Goal: Task Accomplishment & Management: Manage account settings

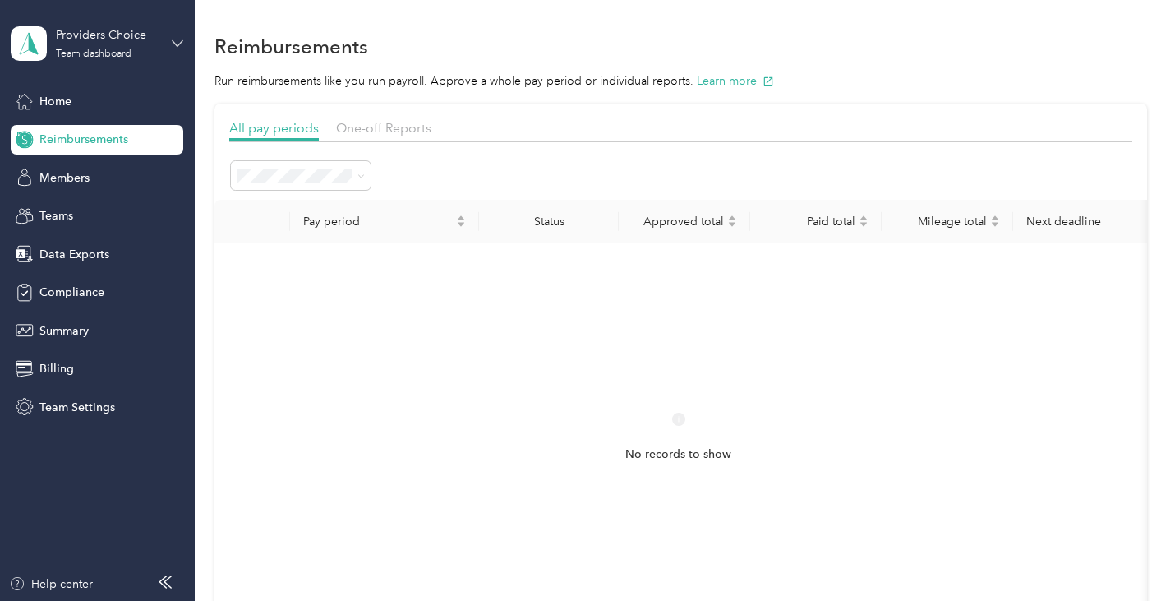
click at [177, 43] on icon at bounding box center [178, 44] width 12 height 12
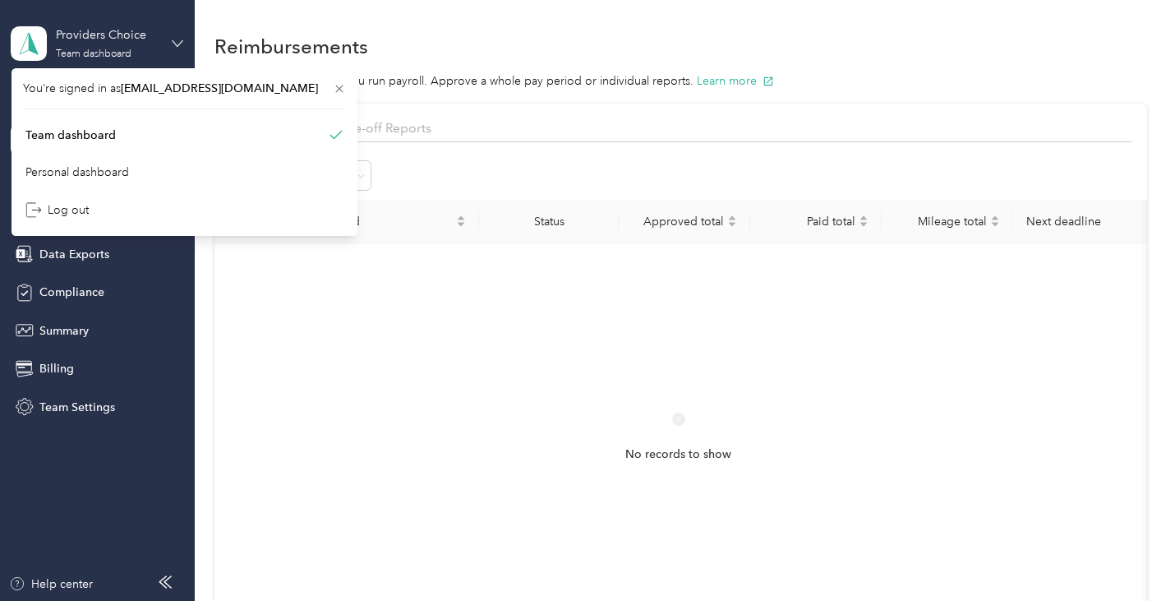
click at [175, 43] on icon at bounding box center [178, 43] width 10 height 6
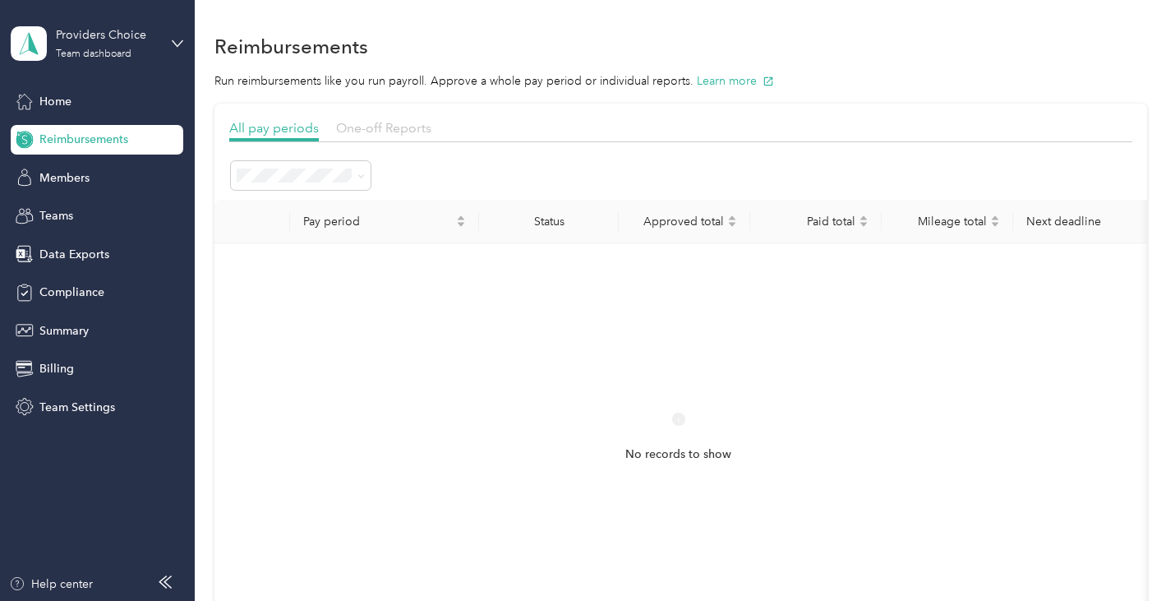
click at [367, 126] on span "One-off Reports" at bounding box center [383, 128] width 95 height 16
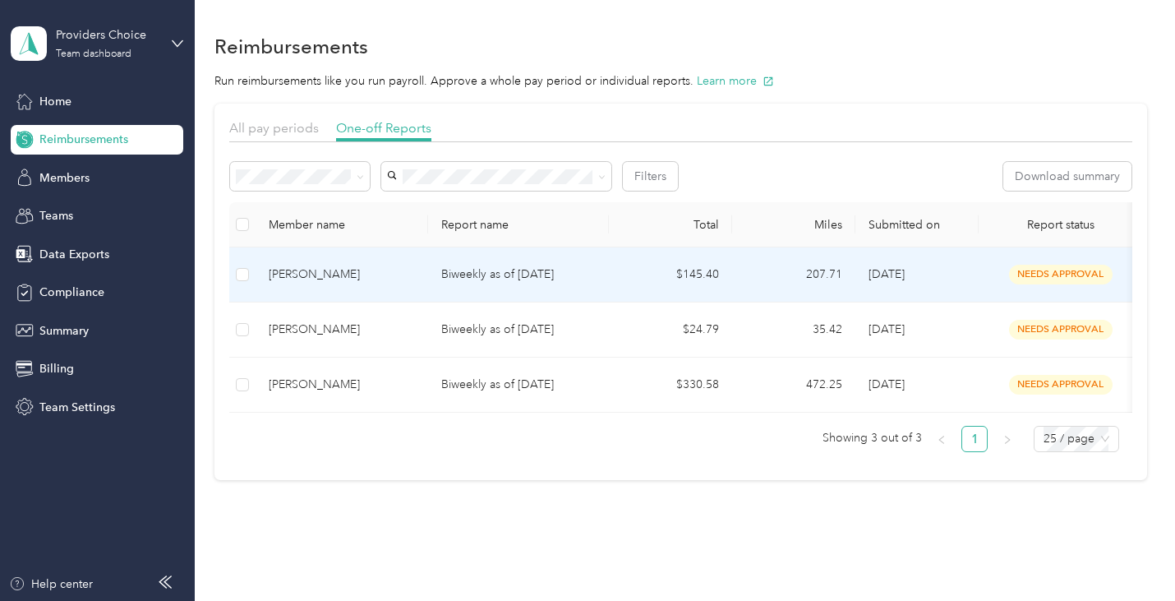
click at [463, 264] on td "Biweekly as of [DATE]" at bounding box center [518, 274] width 181 height 55
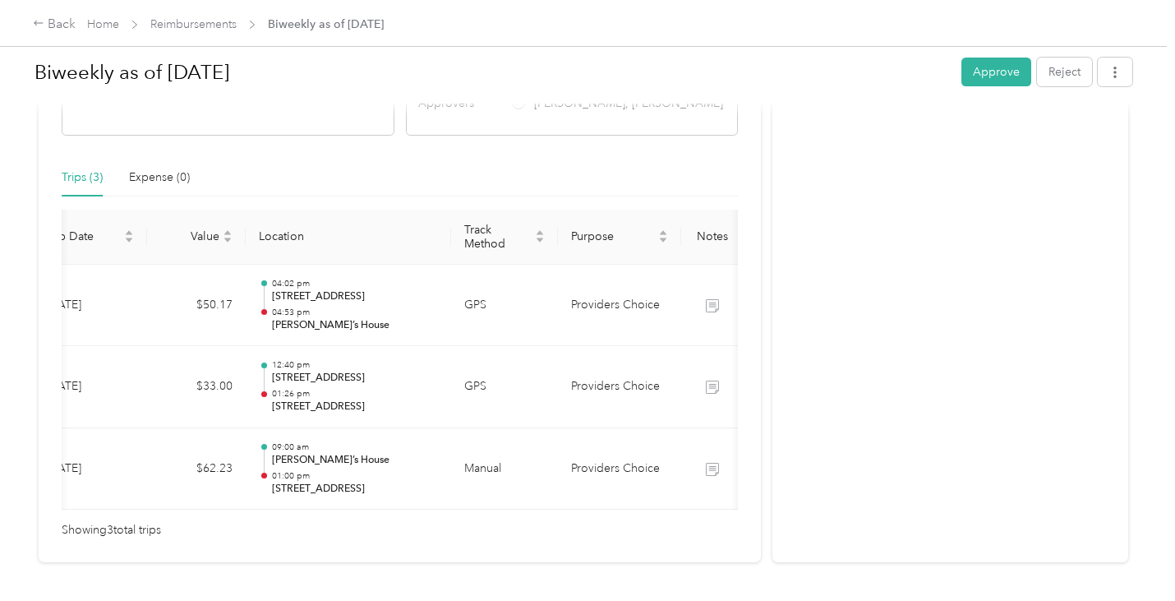
scroll to position [0, 287]
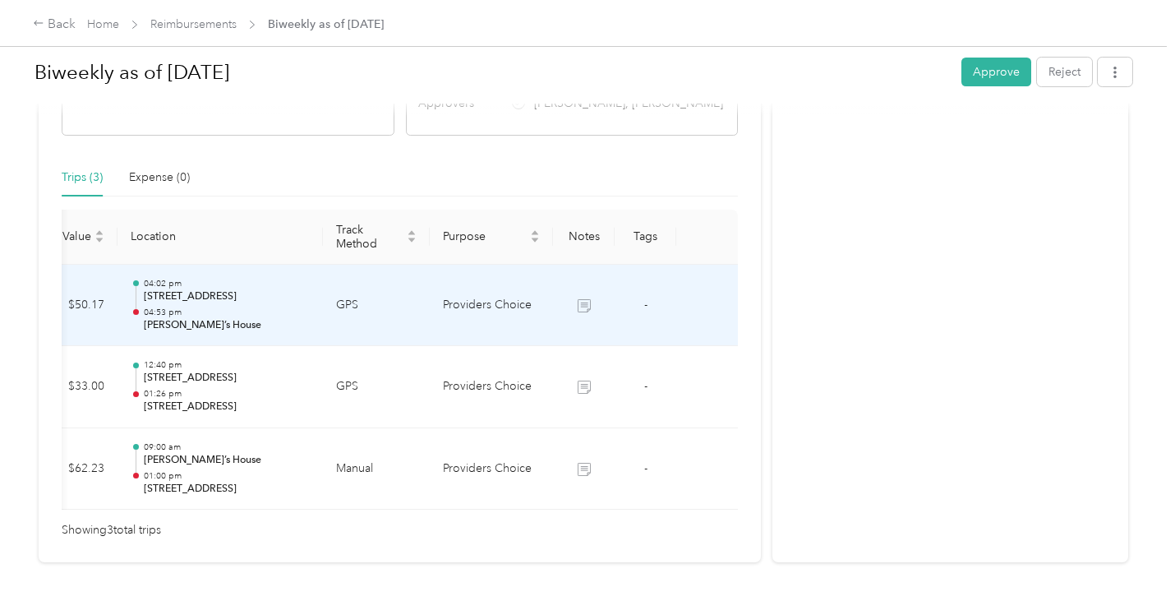
click at [587, 306] on icon at bounding box center [584, 305] width 13 height 13
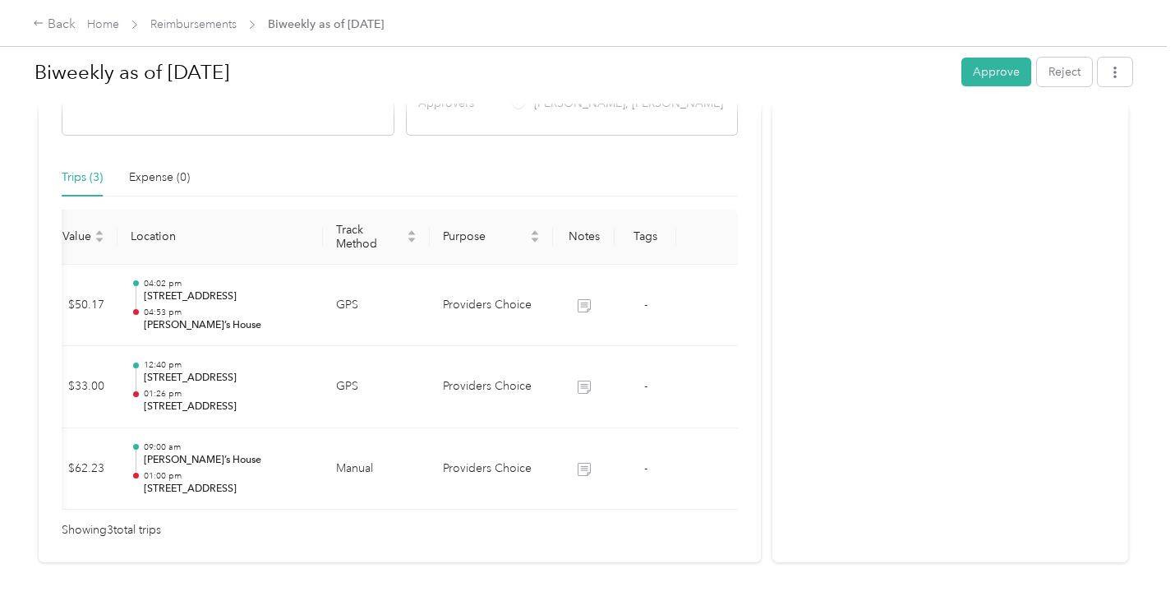
click at [957, 77] on div "Biweekly as of [DATE] Approve Reject" at bounding box center [584, 75] width 1098 height 48
click at [989, 72] on button "Approve" at bounding box center [997, 72] width 70 height 29
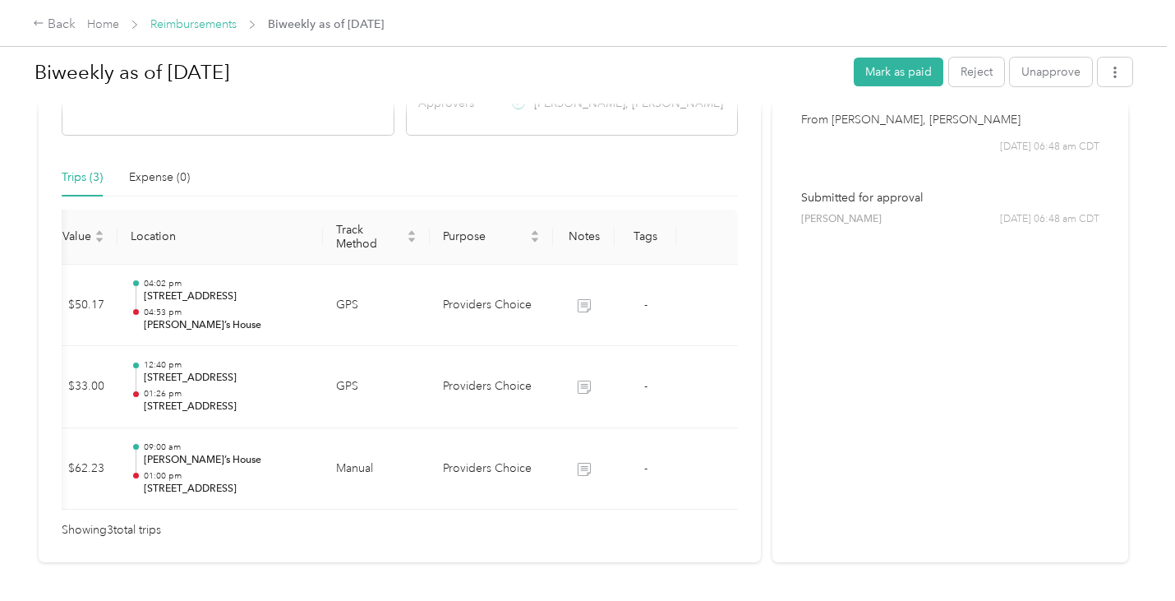
click at [202, 25] on link "Reimbursements" at bounding box center [193, 24] width 86 height 14
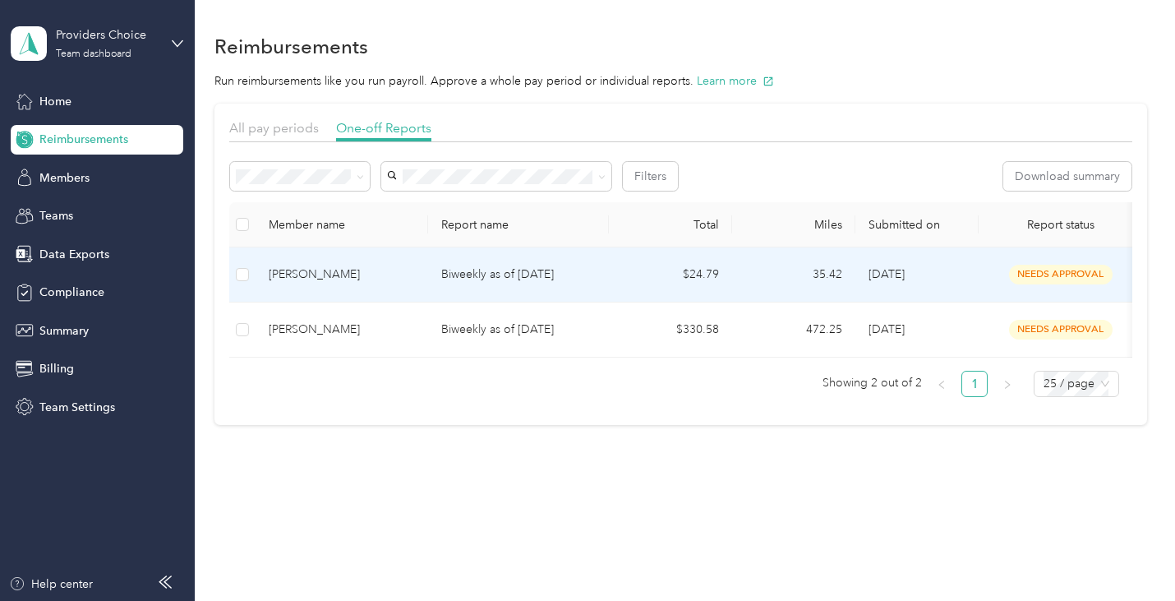
click at [498, 280] on p "Biweekly as of [DATE]" at bounding box center [518, 274] width 155 height 18
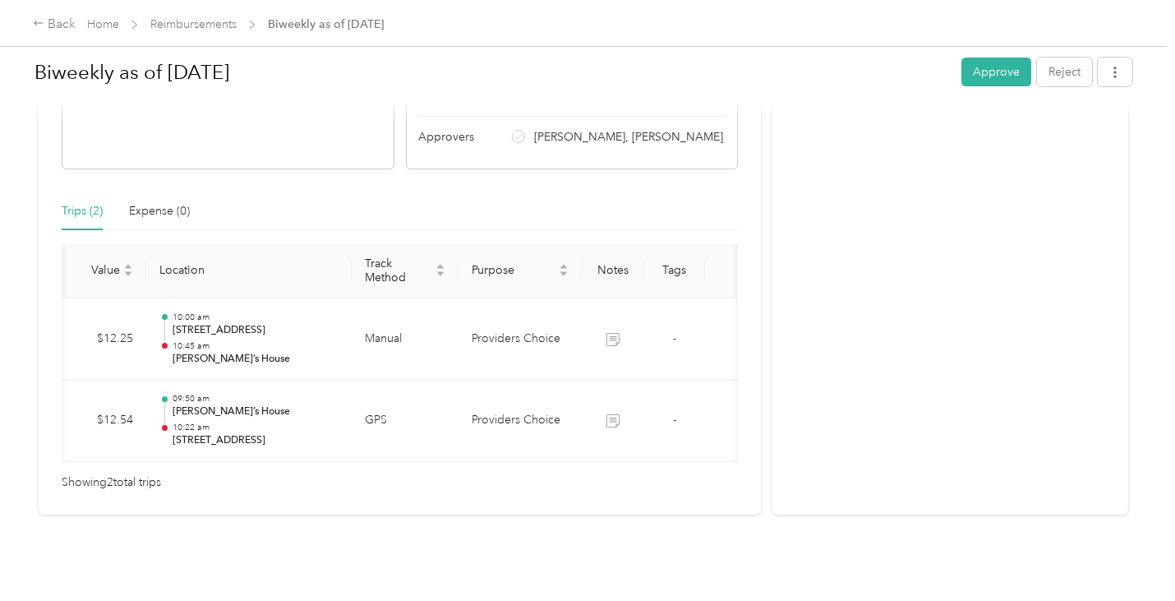
scroll to position [0, 256]
click at [988, 75] on button "Approve" at bounding box center [997, 72] width 70 height 29
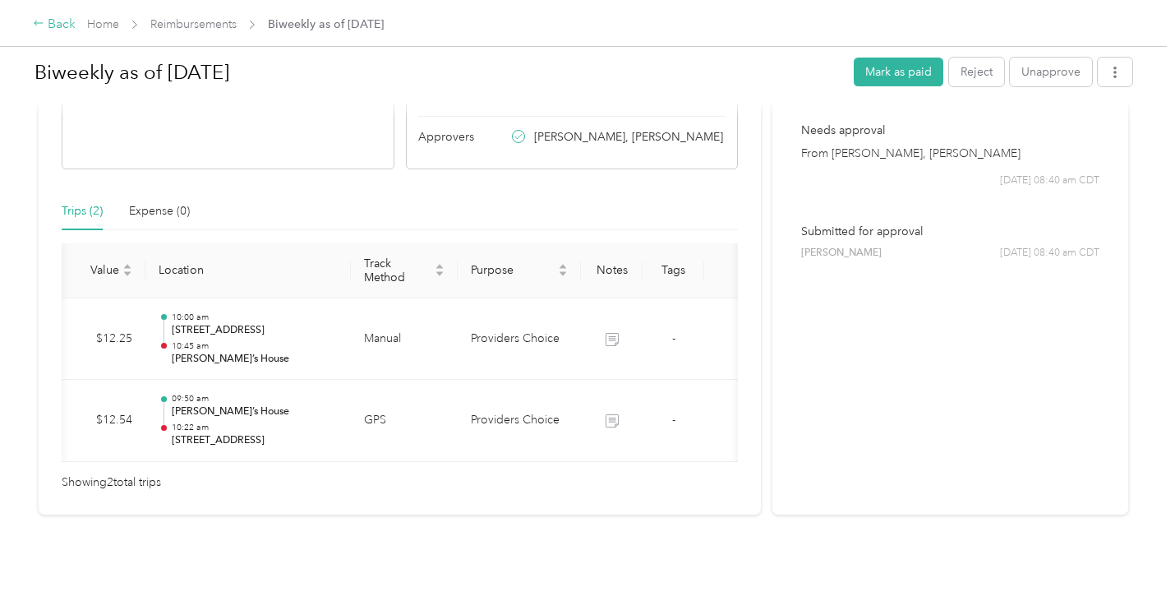
click at [67, 23] on div "Back" at bounding box center [54, 25] width 43 height 20
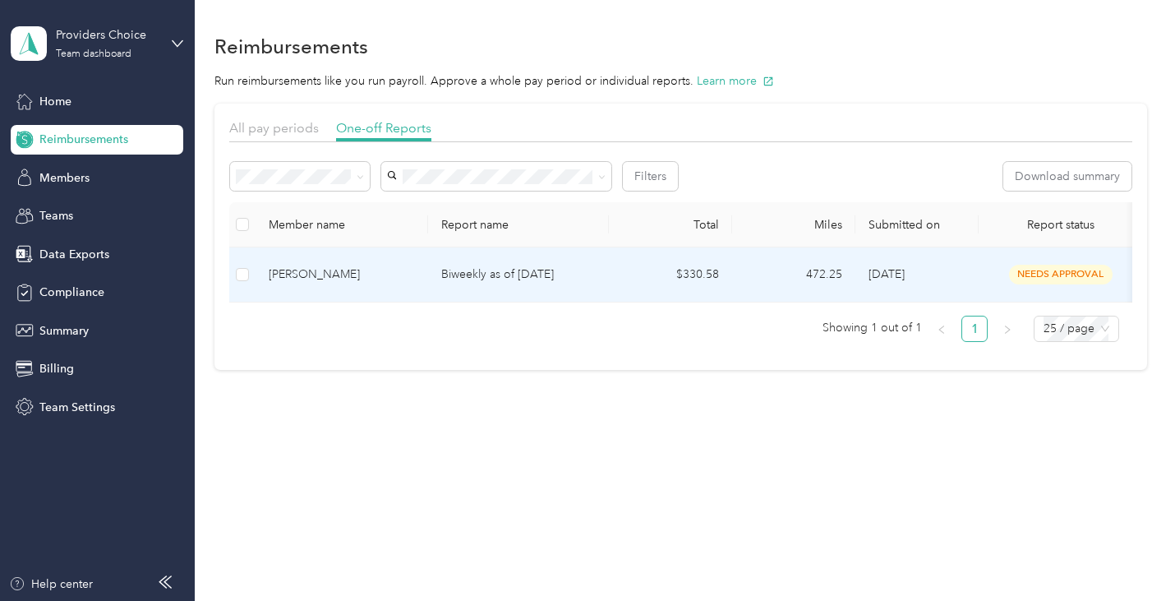
click at [460, 270] on p "Biweekly as of [DATE]" at bounding box center [518, 274] width 155 height 18
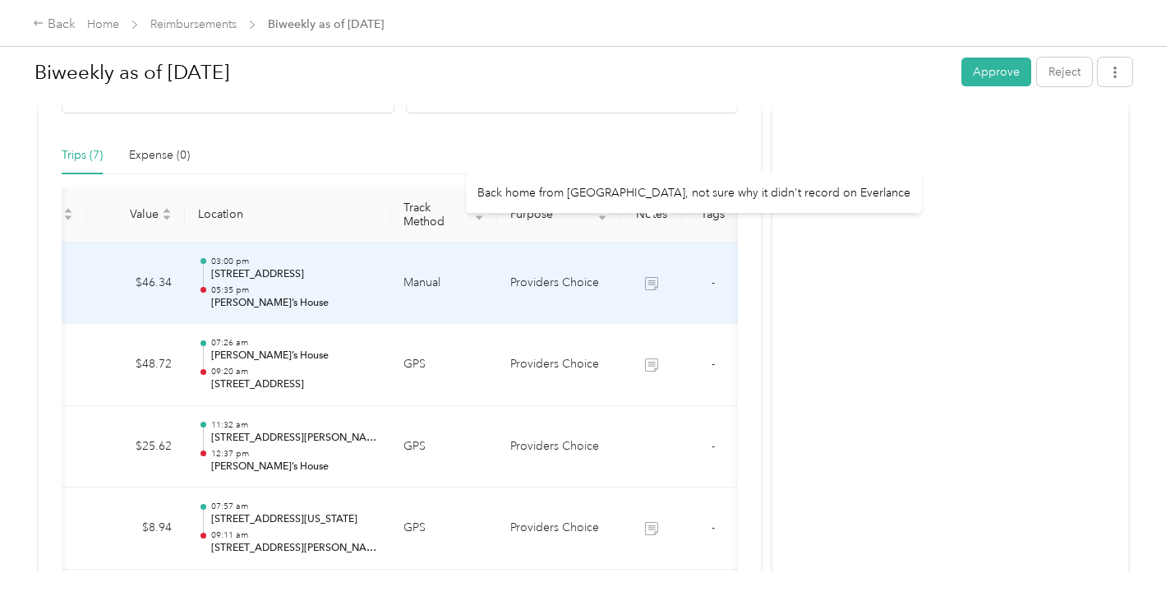
scroll to position [234, 0]
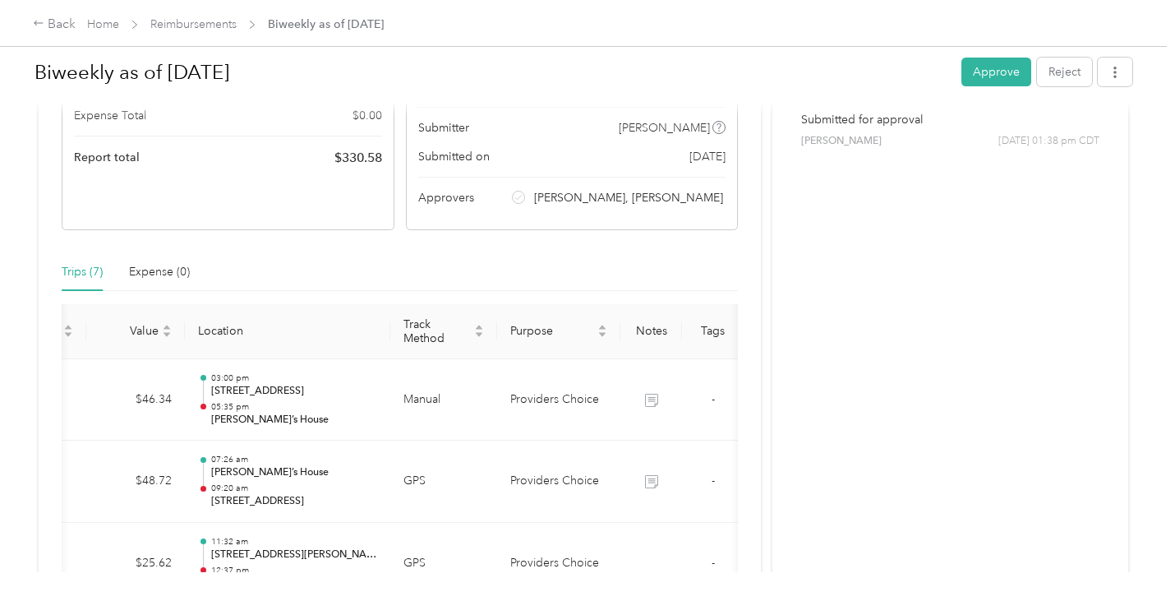
drag, startPoint x: 999, startPoint y: 84, endPoint x: 991, endPoint y: 89, distance: 8.9
click at [994, 87] on div "Biweekly as of [DATE] Approve Reject" at bounding box center [584, 75] width 1098 height 48
click at [969, 67] on button "Approve" at bounding box center [997, 72] width 70 height 29
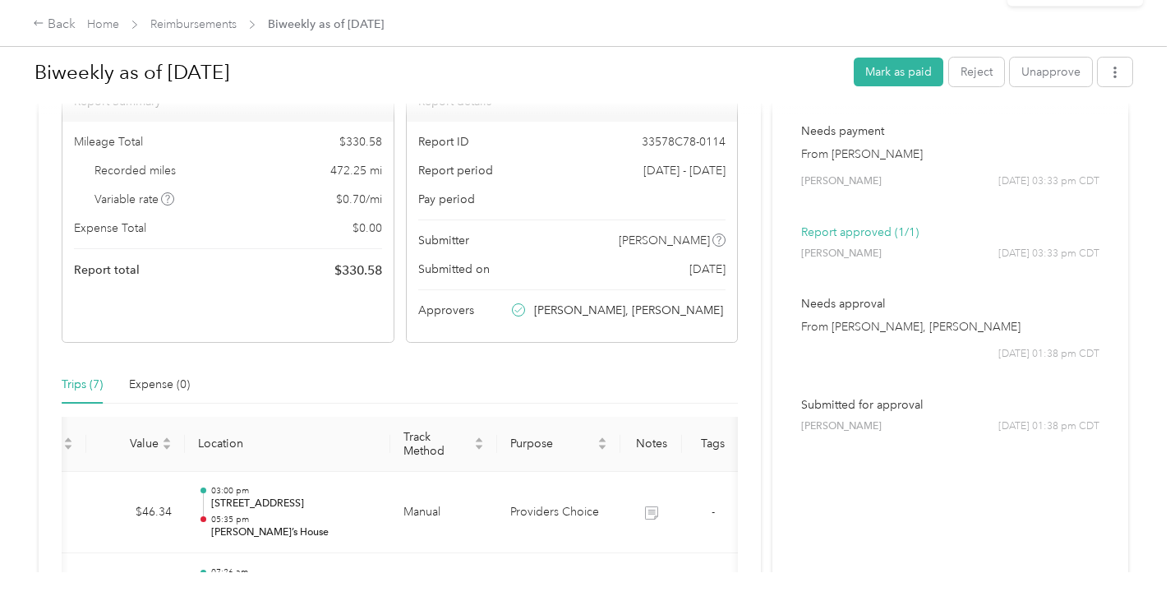
scroll to position [0, 0]
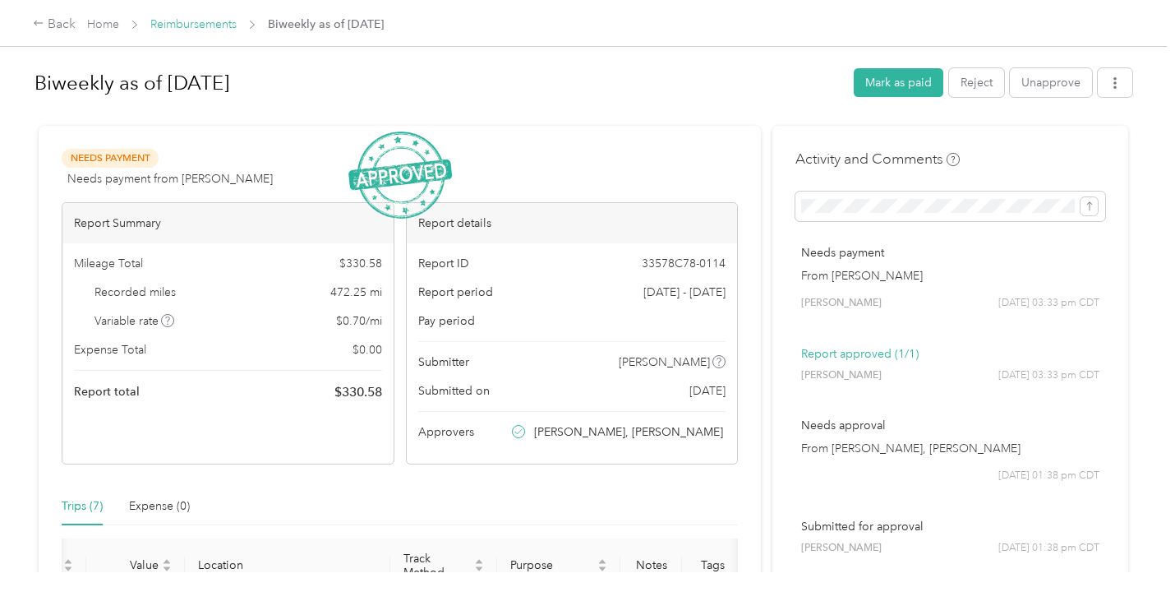
click at [201, 20] on link "Reimbursements" at bounding box center [193, 24] width 86 height 14
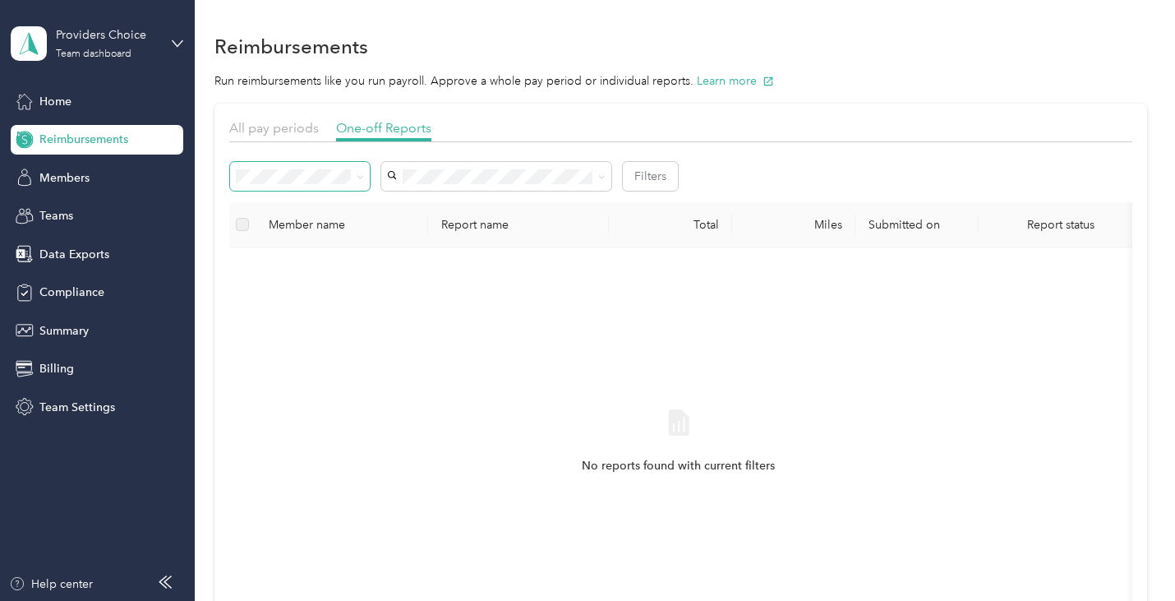
click at [356, 179] on span at bounding box center [357, 176] width 13 height 17
